Goal: Use online tool/utility: Utilize a website feature to perform a specific function

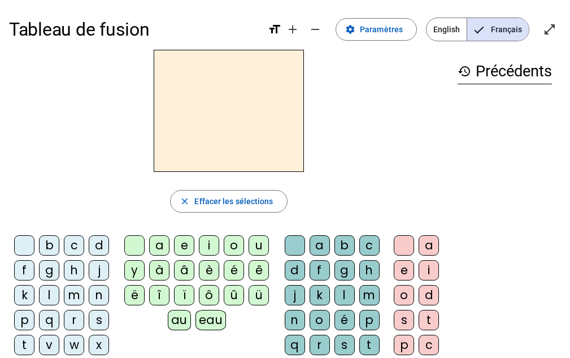
click at [45, 242] on div "b" at bounding box center [49, 245] width 20 height 20
click at [207, 333] on letter-bubble "eau" at bounding box center [214, 322] width 36 height 25
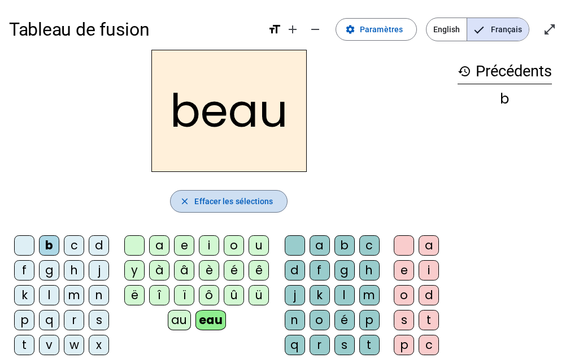
click at [200, 197] on span "Effacer les sélections" at bounding box center [233, 201] width 79 height 14
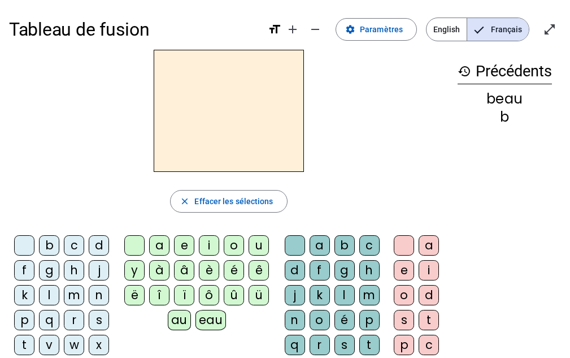
click at [48, 262] on div "g" at bounding box center [49, 270] width 20 height 20
click at [47, 238] on div "b" at bounding box center [49, 245] width 20 height 20
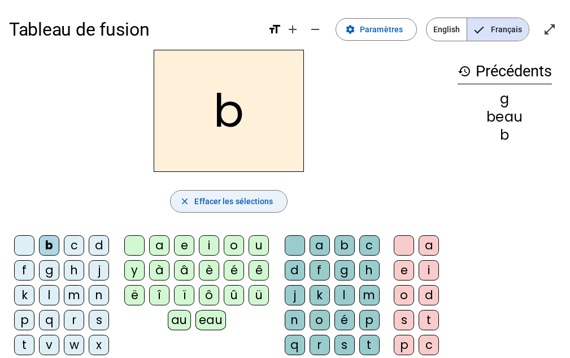
click at [215, 206] on span "Effacer les sélections" at bounding box center [233, 201] width 79 height 14
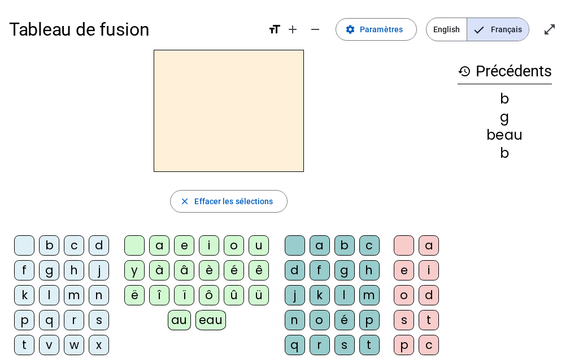
click at [73, 304] on div "m" at bounding box center [74, 295] width 20 height 20
click at [234, 244] on div "o" at bounding box center [234, 245] width 20 height 20
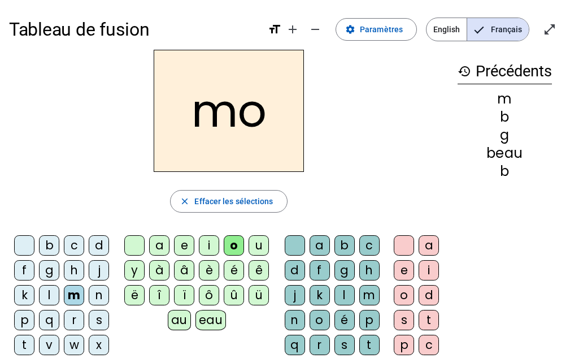
click at [371, 342] on div "t" at bounding box center [369, 345] width 20 height 20
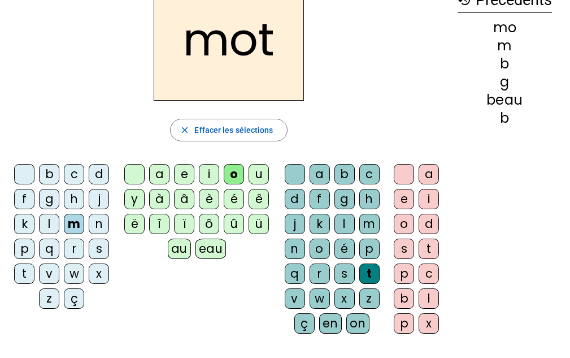
scroll to position [72, 0]
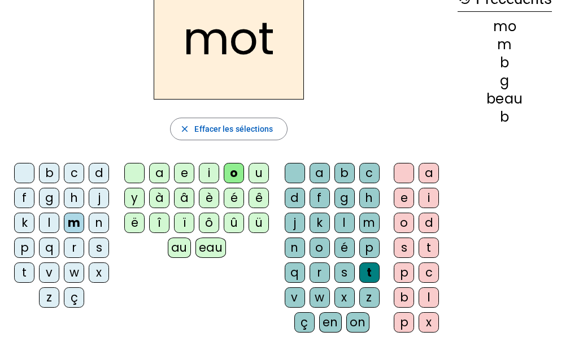
click at [25, 235] on letter-bubble "k" at bounding box center [26, 224] width 25 height 25
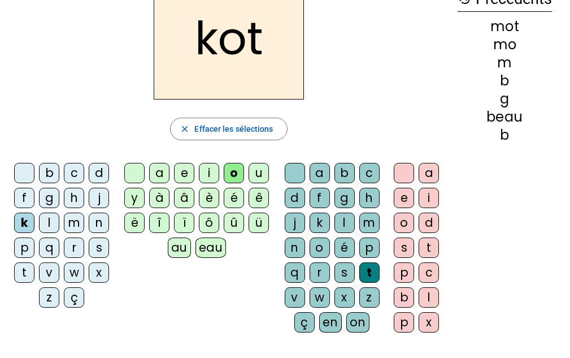
click at [26, 262] on letter-bubble "p" at bounding box center [26, 249] width 25 height 25
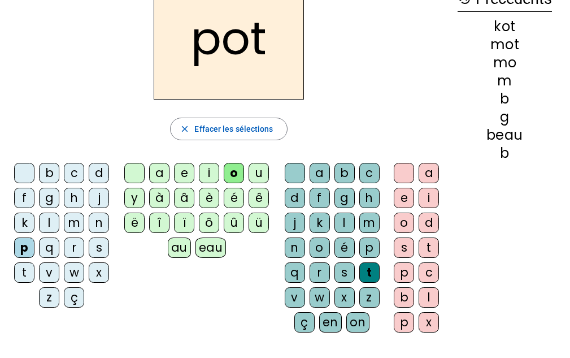
click at [26, 262] on letter-bubble "p" at bounding box center [26, 249] width 25 height 25
click at [49, 220] on div "l" at bounding box center [49, 222] width 20 height 20
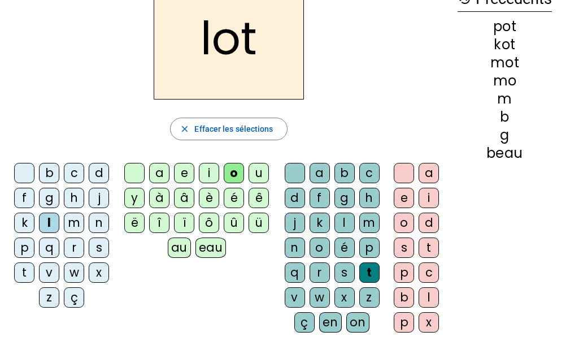
click at [74, 264] on div "w" at bounding box center [74, 272] width 20 height 20
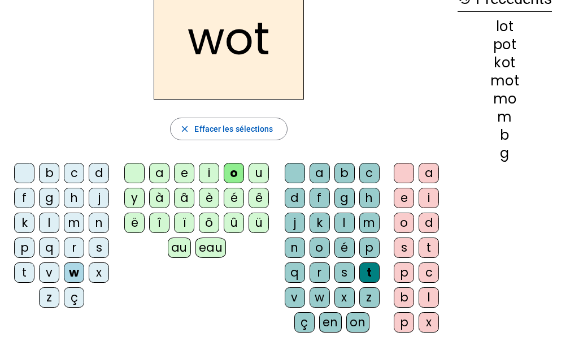
click at [74, 239] on div "r" at bounding box center [74, 247] width 20 height 20
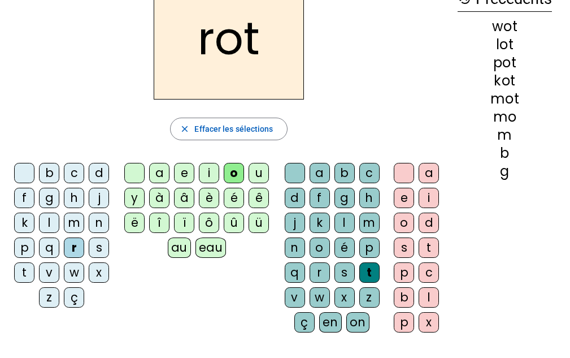
click at [157, 173] on div "a" at bounding box center [159, 173] width 20 height 20
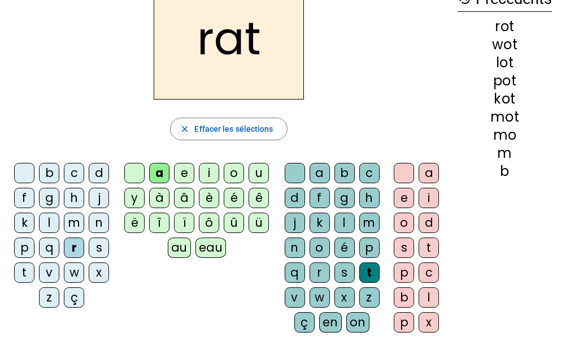
click at [208, 157] on div "rat close Effacer les sélections b c d f g h j k l m n p q r s t v w x z ç a e …" at bounding box center [229, 159] width 440 height 364
click at [207, 166] on div "i" at bounding box center [209, 173] width 20 height 20
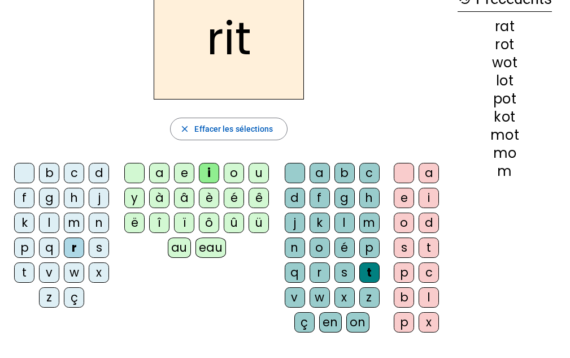
click at [49, 277] on div "v" at bounding box center [49, 272] width 20 height 20
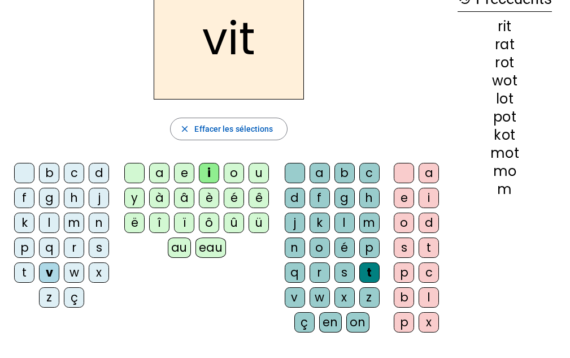
click at [48, 178] on div "b" at bounding box center [49, 173] width 20 height 20
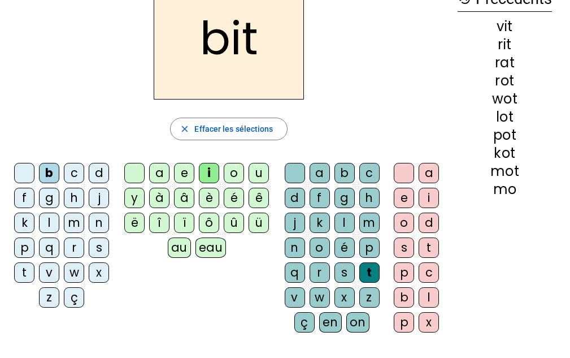
click at [45, 199] on div "g" at bounding box center [49, 198] width 20 height 20
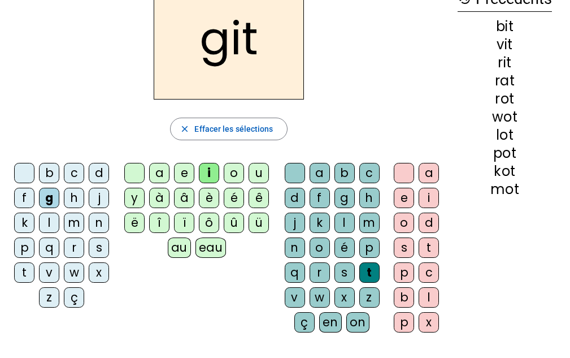
click at [93, 180] on div "d" at bounding box center [99, 173] width 20 height 20
